Goal: Task Accomplishment & Management: Manage account settings

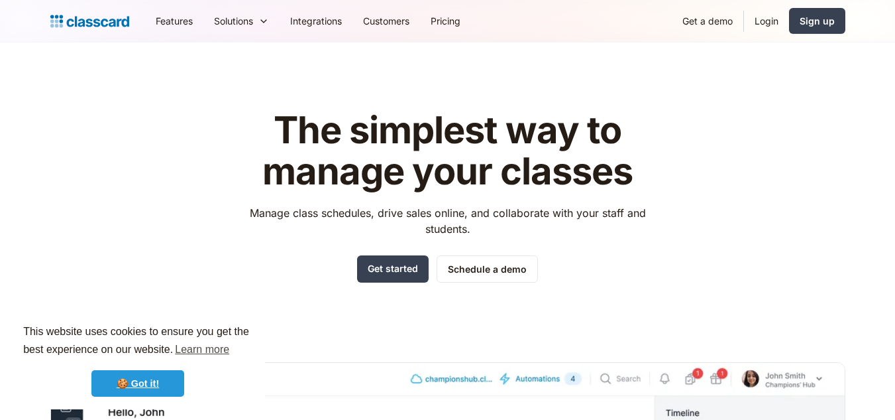
click at [143, 385] on link "🍪 Got it!" at bounding box center [137, 383] width 93 height 27
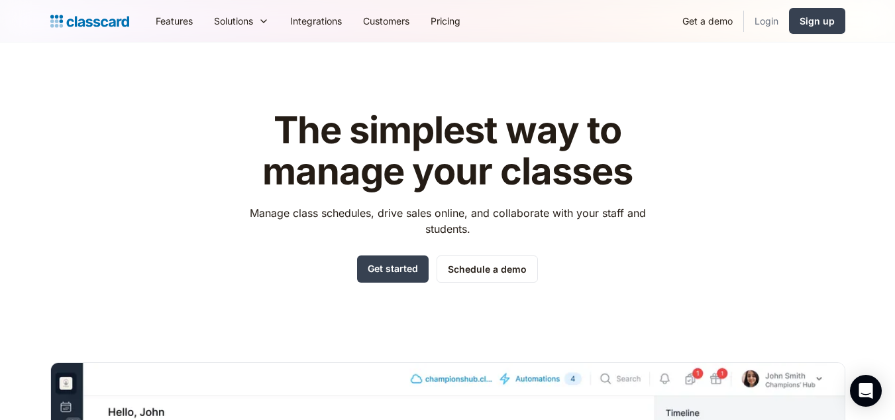
click at [770, 15] on link "Login" at bounding box center [766, 21] width 45 height 30
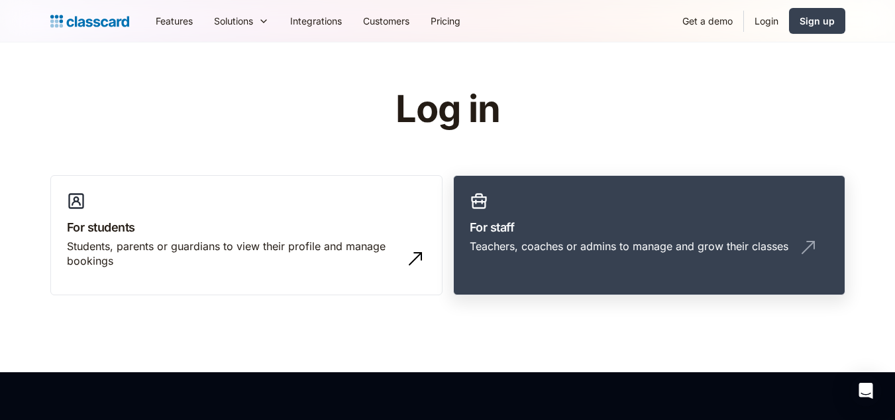
click at [496, 245] on div "Teachers, coaches or admins to manage and grow their classes" at bounding box center [629, 246] width 319 height 15
